Goal: Information Seeking & Learning: Learn about a topic

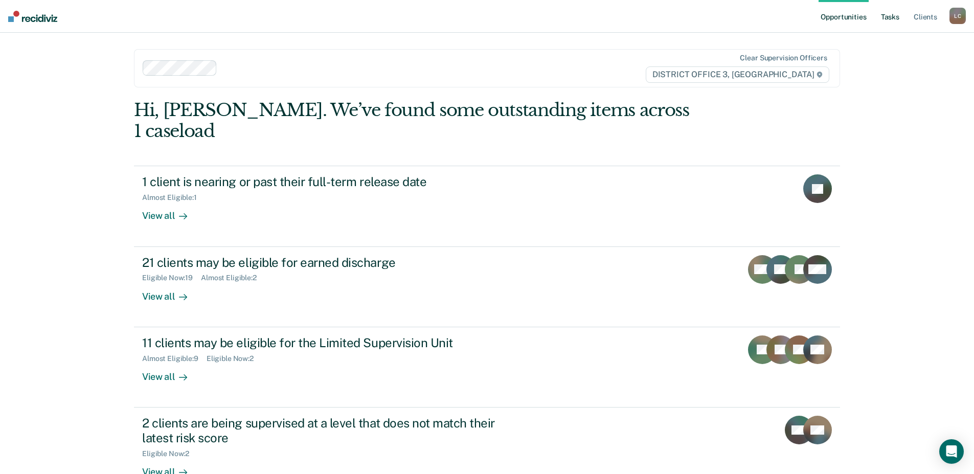
click at [890, 18] on link "Tasks" at bounding box center [890, 16] width 23 height 33
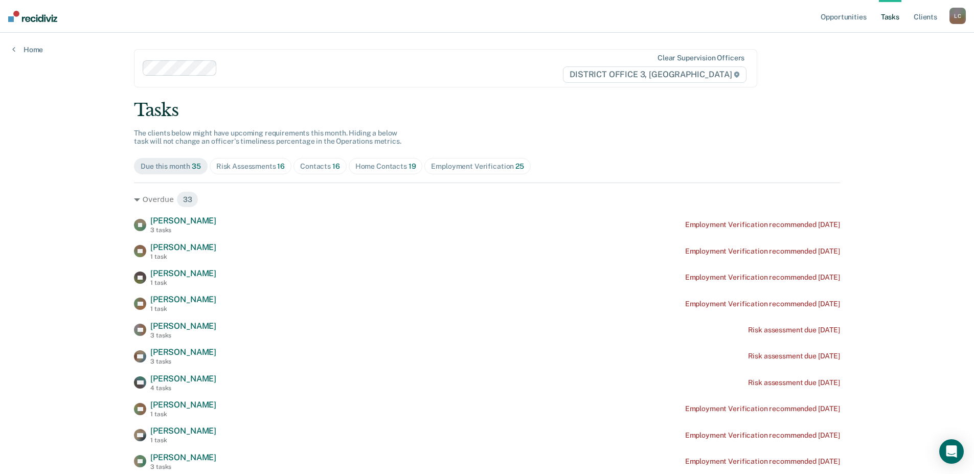
click at [380, 165] on div "Home Contacts 19" at bounding box center [385, 166] width 61 height 9
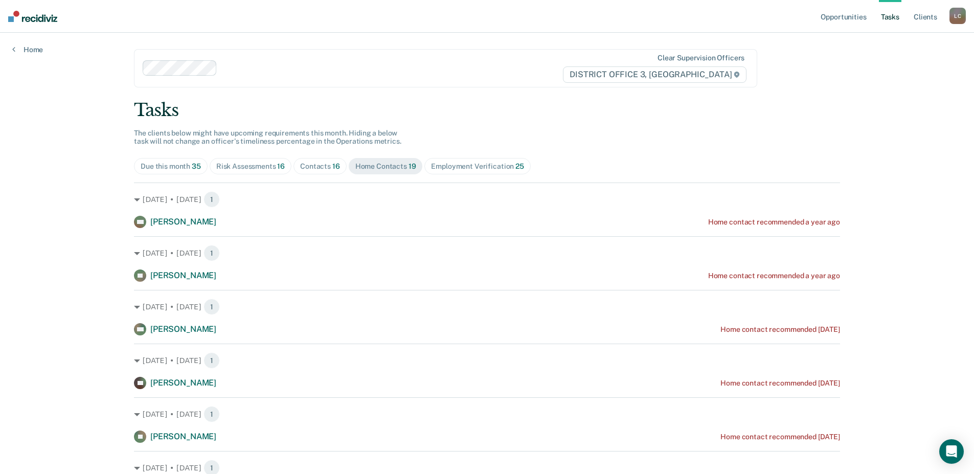
click at [315, 165] on div "Contacts 16" at bounding box center [320, 166] width 40 height 9
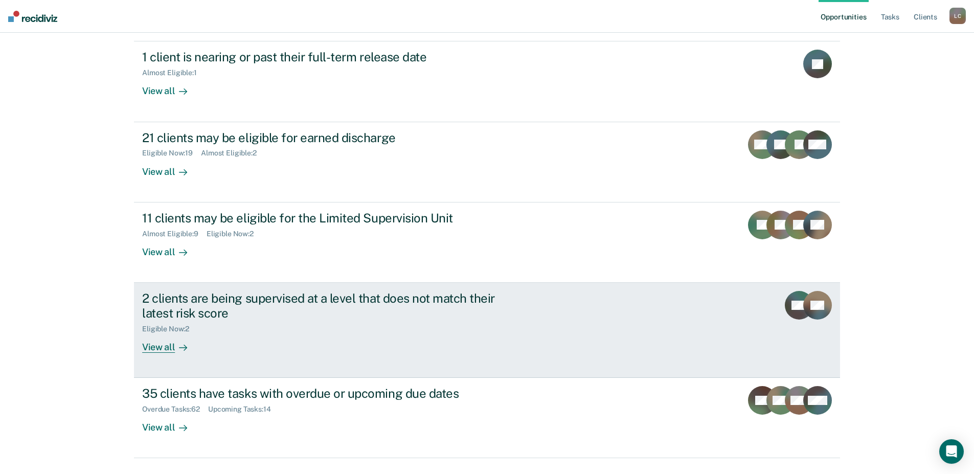
scroll to position [129, 0]
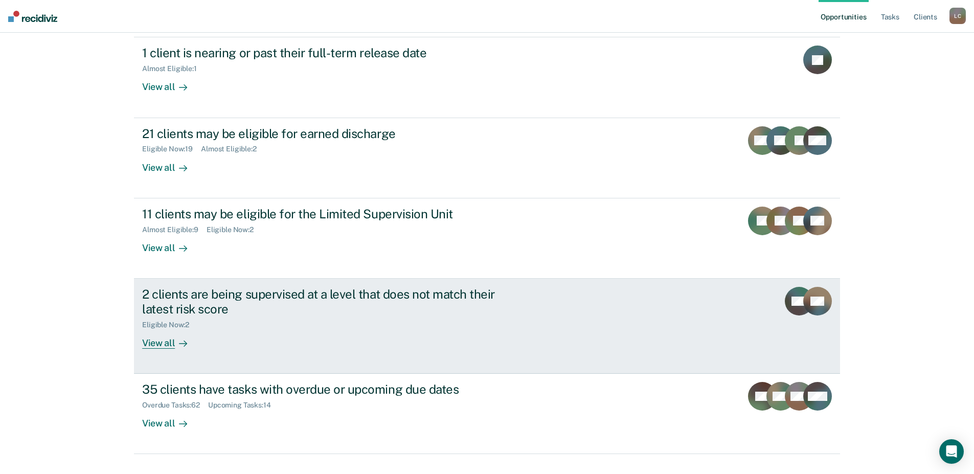
click at [159, 329] on div "View all" at bounding box center [170, 339] width 57 height 20
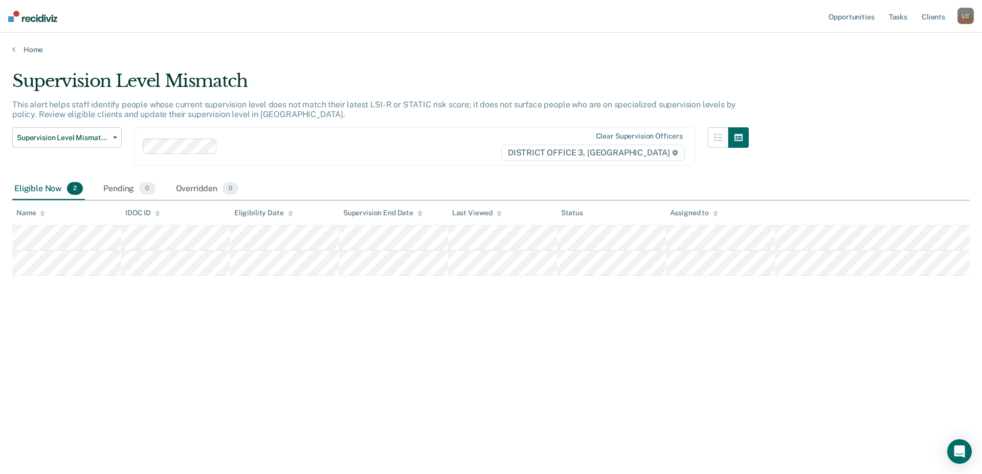
click at [380, 446] on main "Supervision Level Mismatch This alert helps staff identify people whose current…" at bounding box center [491, 262] width 982 height 417
click at [493, 395] on div "Supervision Level Mismatch This alert helps staff identify people whose current…" at bounding box center [490, 234] width 957 height 327
click at [639, 70] on main "Supervision Level Mismatch This alert helps staff identify people whose current…" at bounding box center [491, 262] width 982 height 417
